Goal: Task Accomplishment & Management: Use online tool/utility

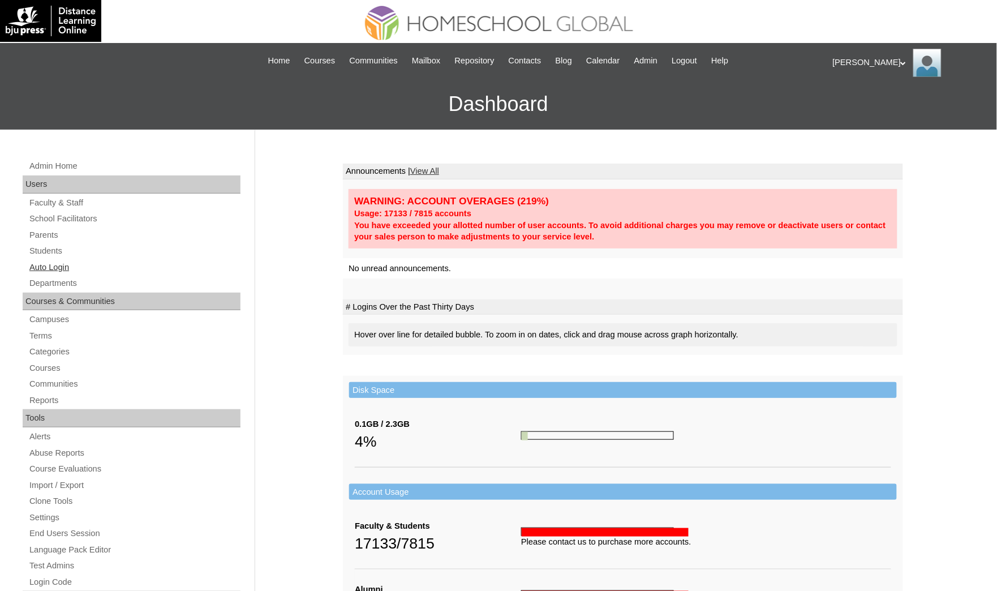
click at [91, 264] on link "Auto Login" at bounding box center [134, 267] width 212 height 14
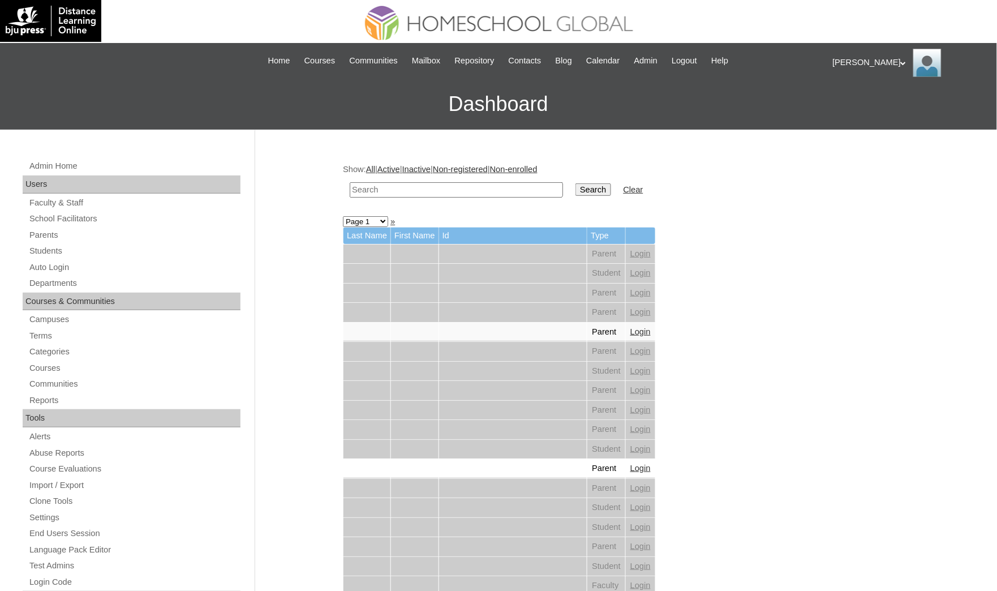
click at [416, 182] on input "text" at bounding box center [456, 189] width 213 height 15
paste input "Kristhoff Nhexie"
type input "Kristhoff Nhexie"
click at [576, 183] on input "Search" at bounding box center [593, 189] width 35 height 12
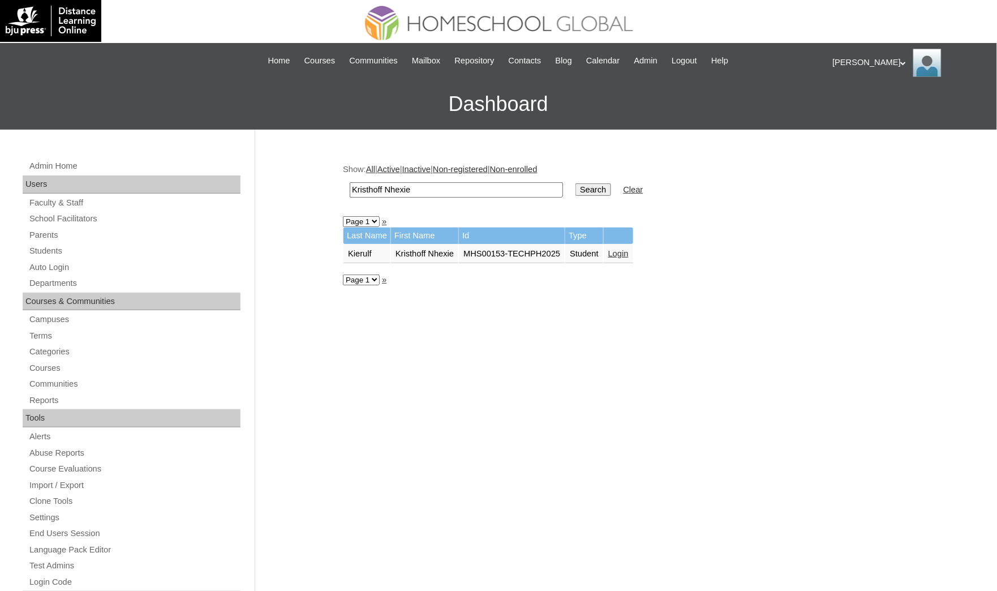
click at [613, 249] on link "Login" at bounding box center [619, 253] width 20 height 9
